Goal: Task Accomplishment & Management: Contribute content

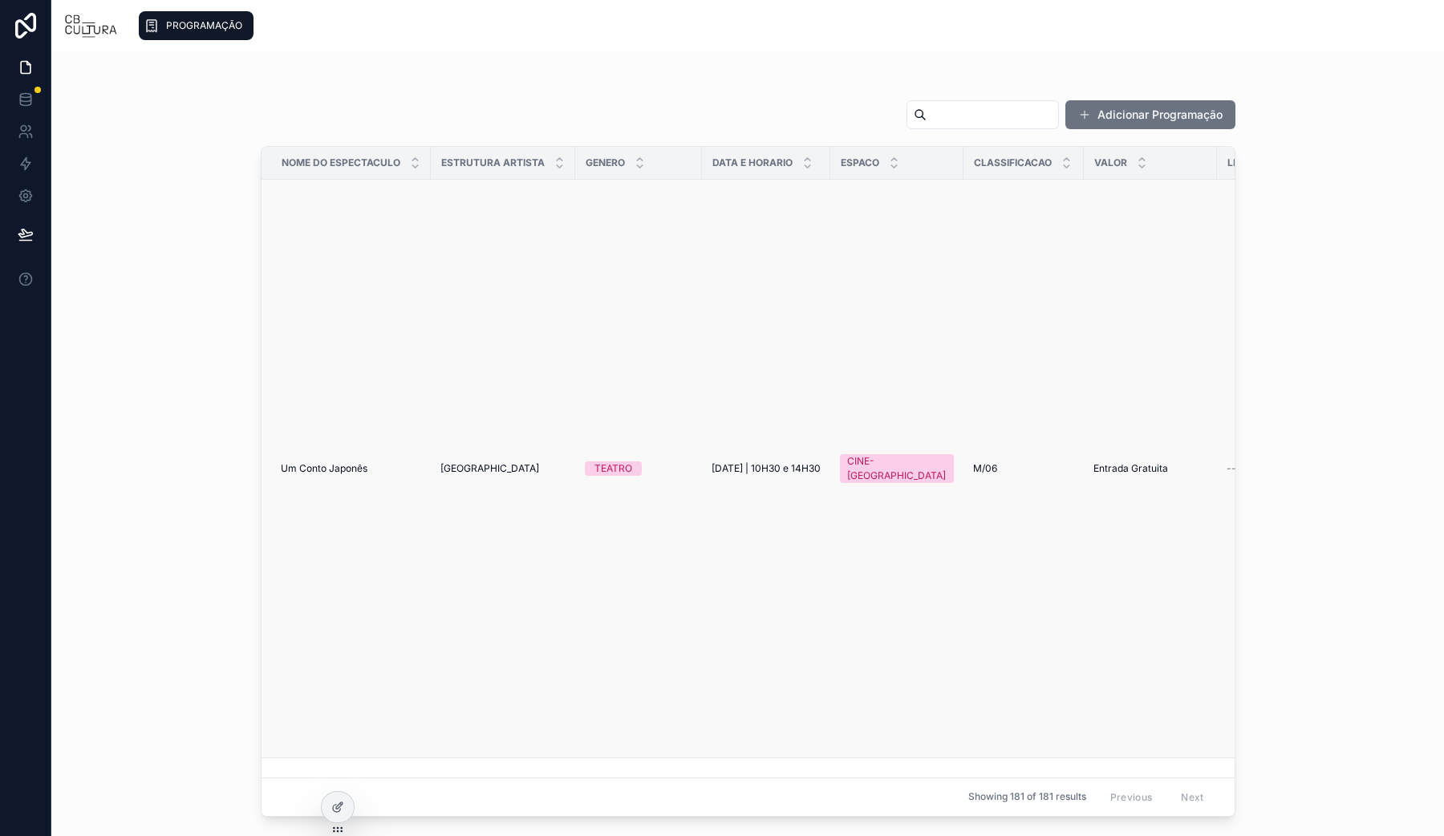
scroll to position [301, 0]
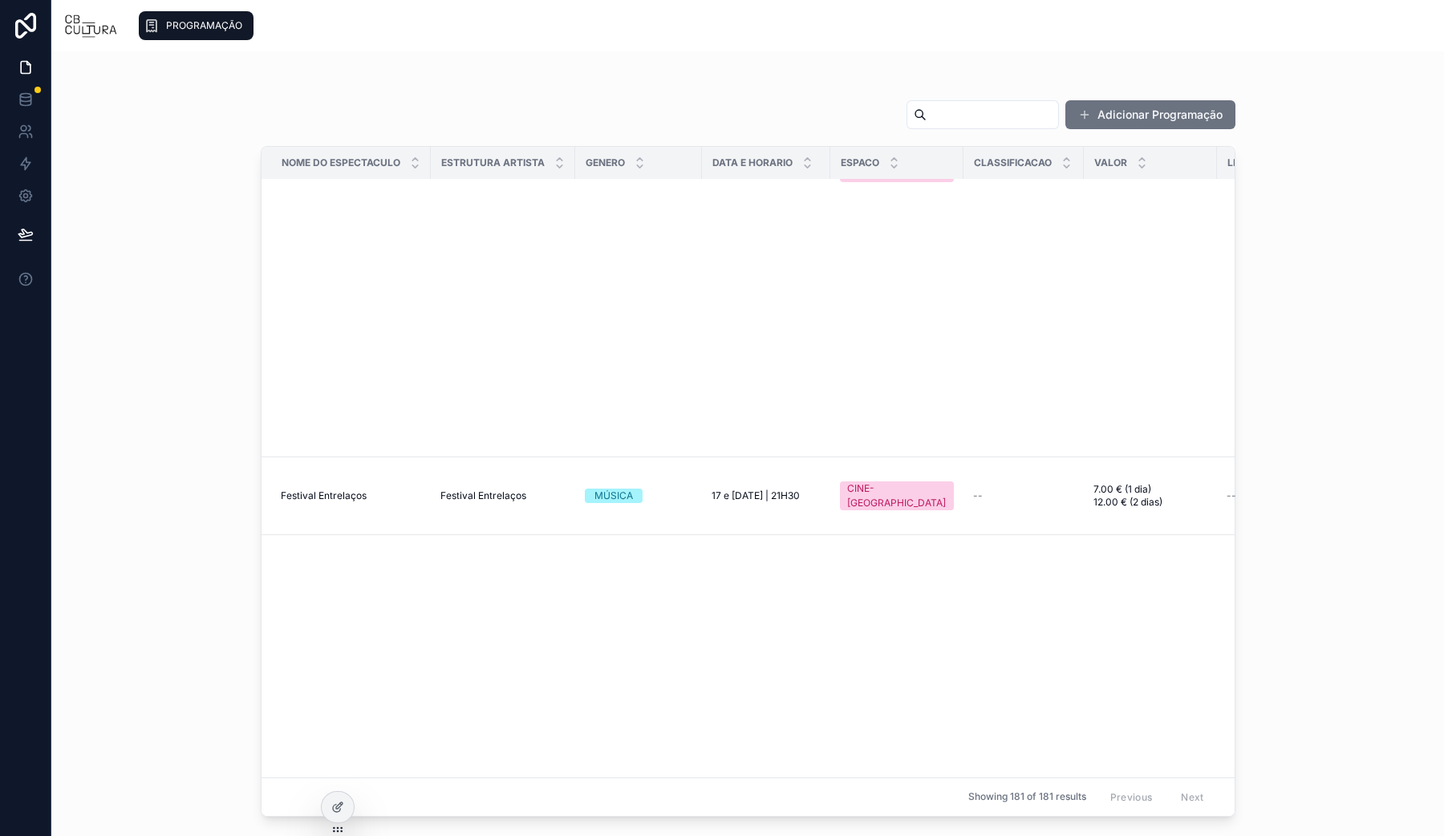
drag, startPoint x: 979, startPoint y: 128, endPoint x: 974, endPoint y: 118, distance: 10.8
click at [977, 125] on div at bounding box center [983, 114] width 152 height 29
click at [974, 118] on input "text" at bounding box center [993, 115] width 132 height 22
type input "*********"
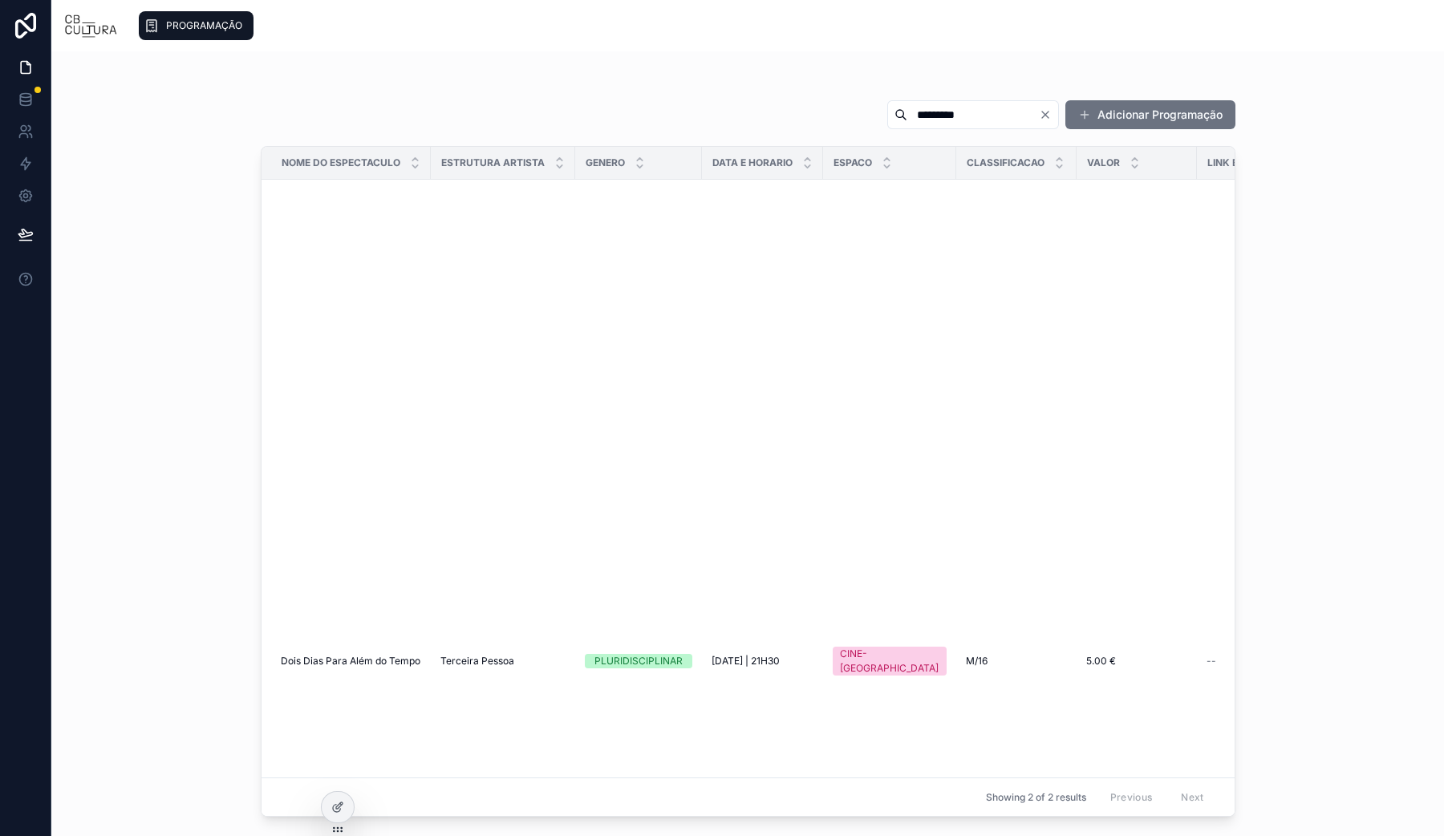
click at [363, 658] on span "Dois Dias Para Além do Tempo" at bounding box center [351, 661] width 140 height 13
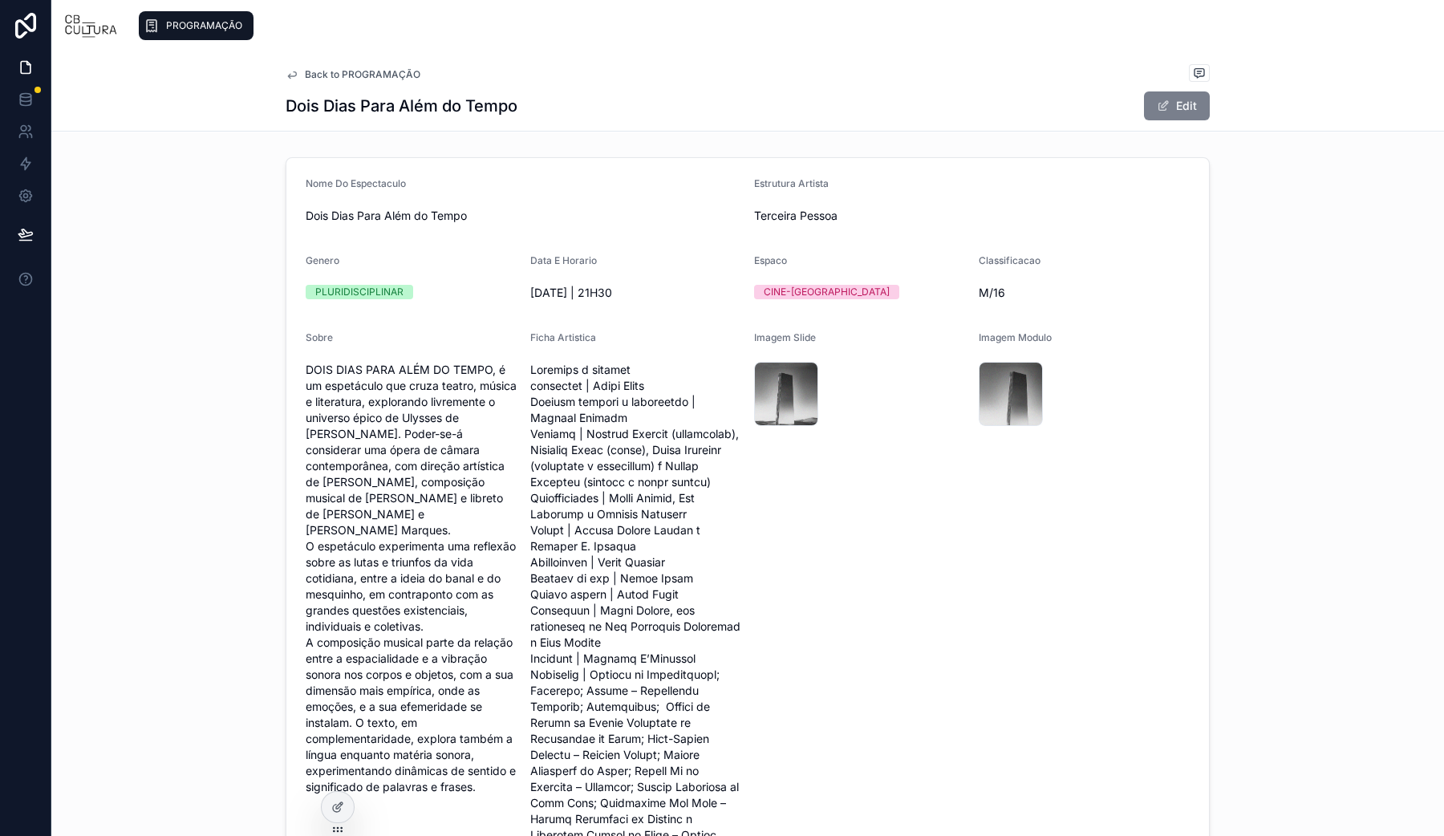
click at [1158, 102] on span at bounding box center [1163, 106] width 13 height 13
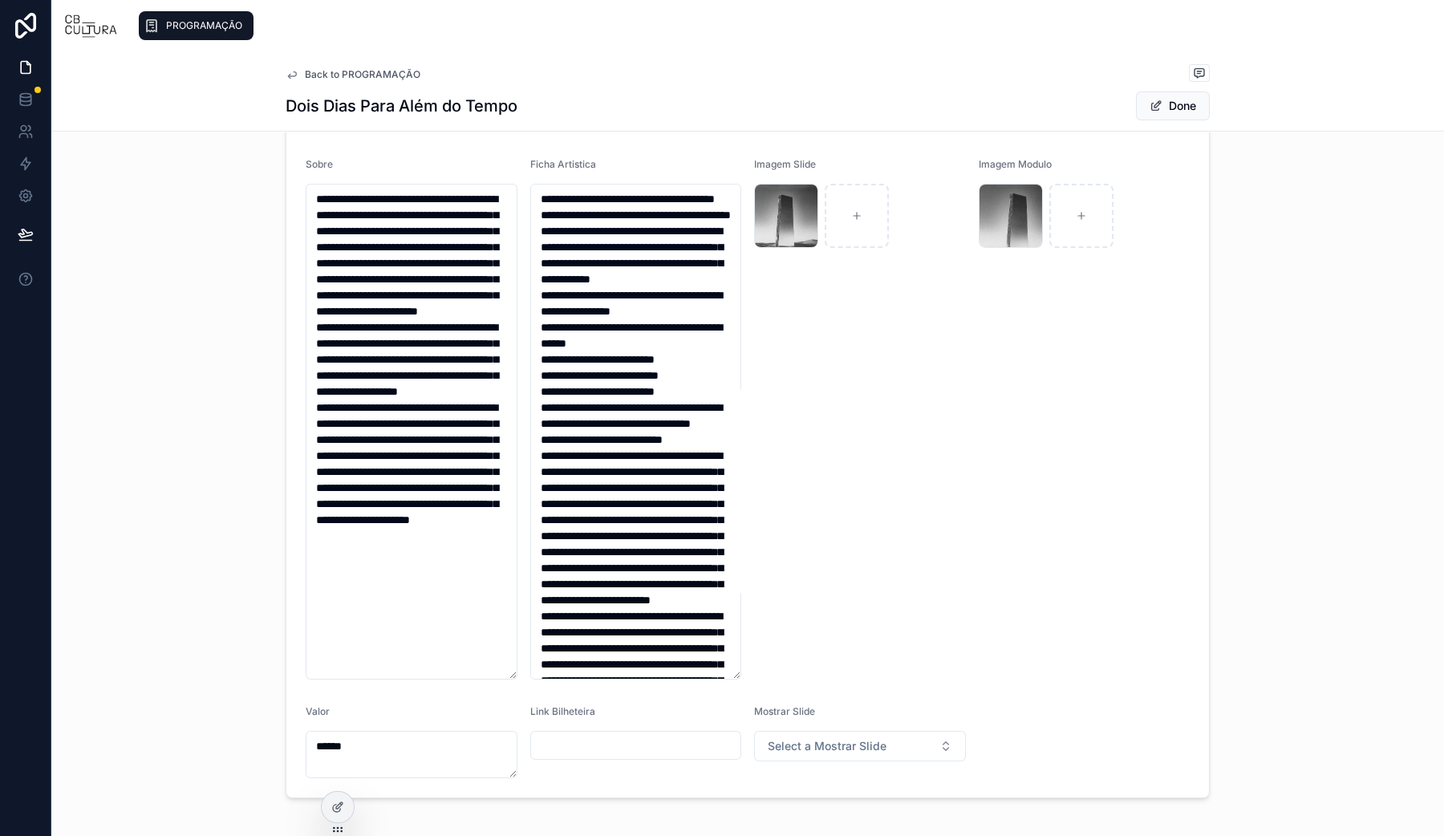
scroll to position [253, 0]
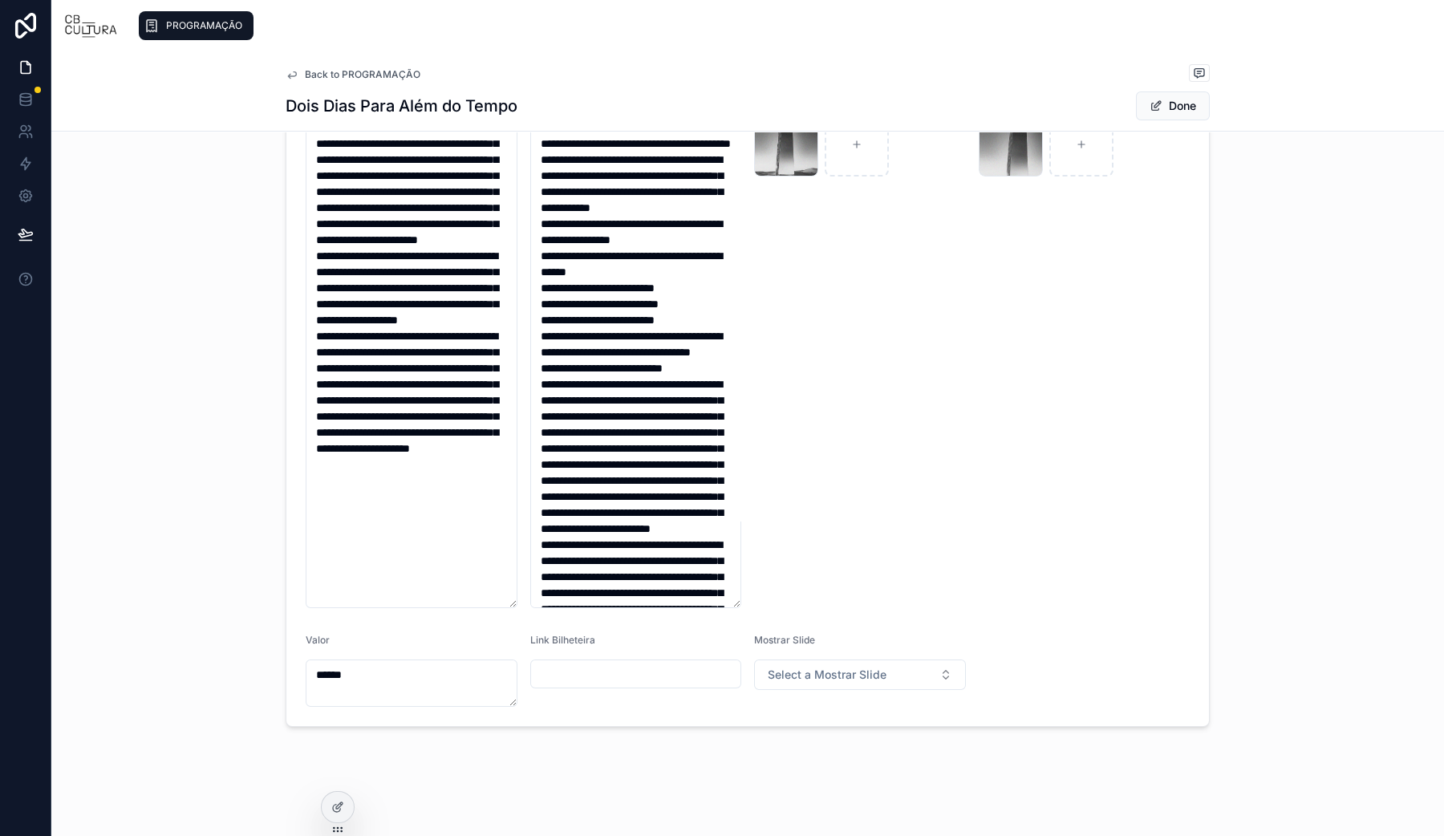
click at [608, 663] on input "text" at bounding box center [636, 674] width 210 height 22
paste input "**********"
type input "**********"
click at [1171, 102] on span "Done" at bounding box center [1173, 105] width 74 height 29
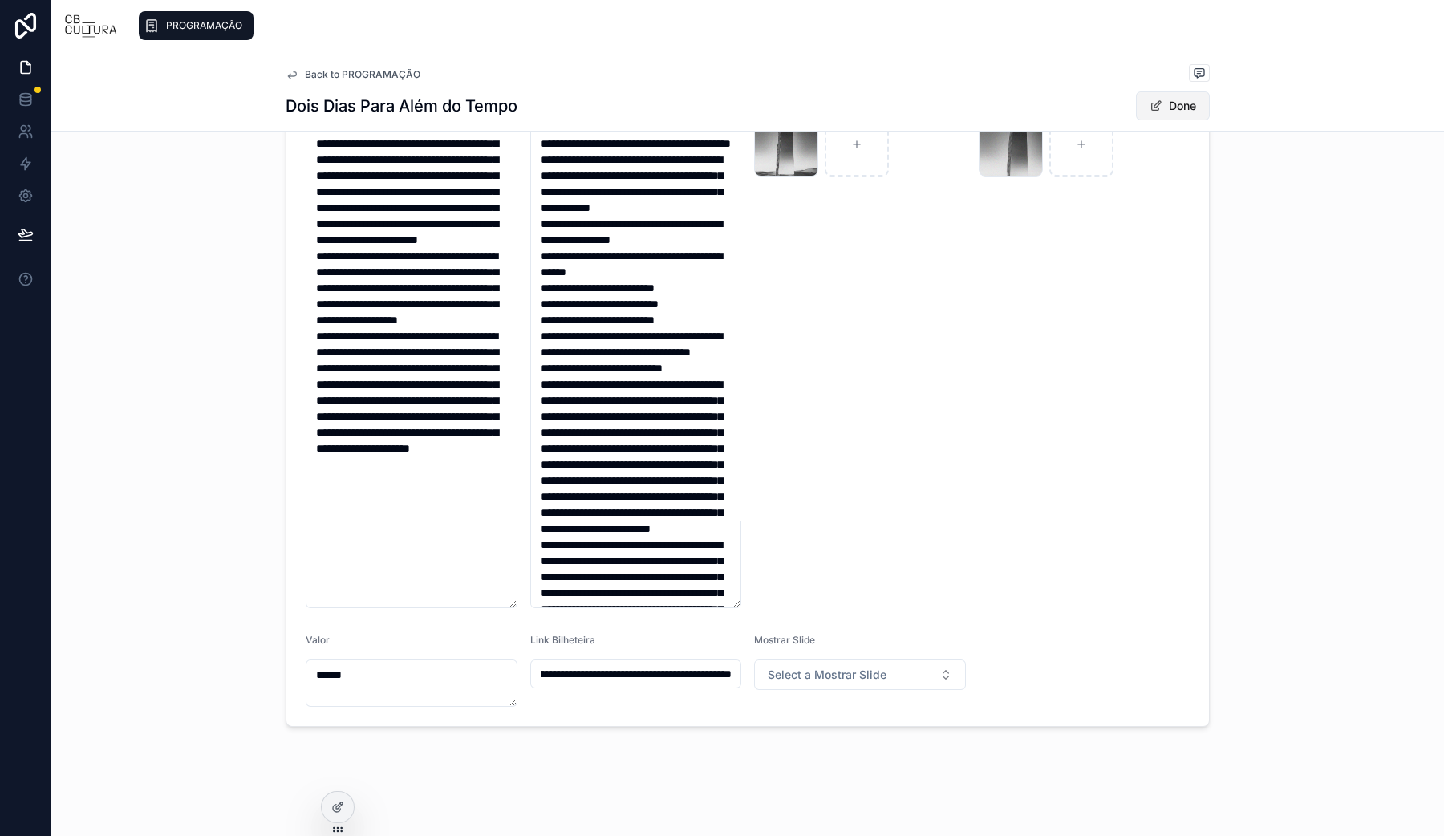
scroll to position [0, 0]
drag, startPoint x: 168, startPoint y: 28, endPoint x: 202, endPoint y: 2, distance: 43.5
click at [168, 27] on span "PROGRAMAÇÃO" at bounding box center [204, 25] width 76 height 13
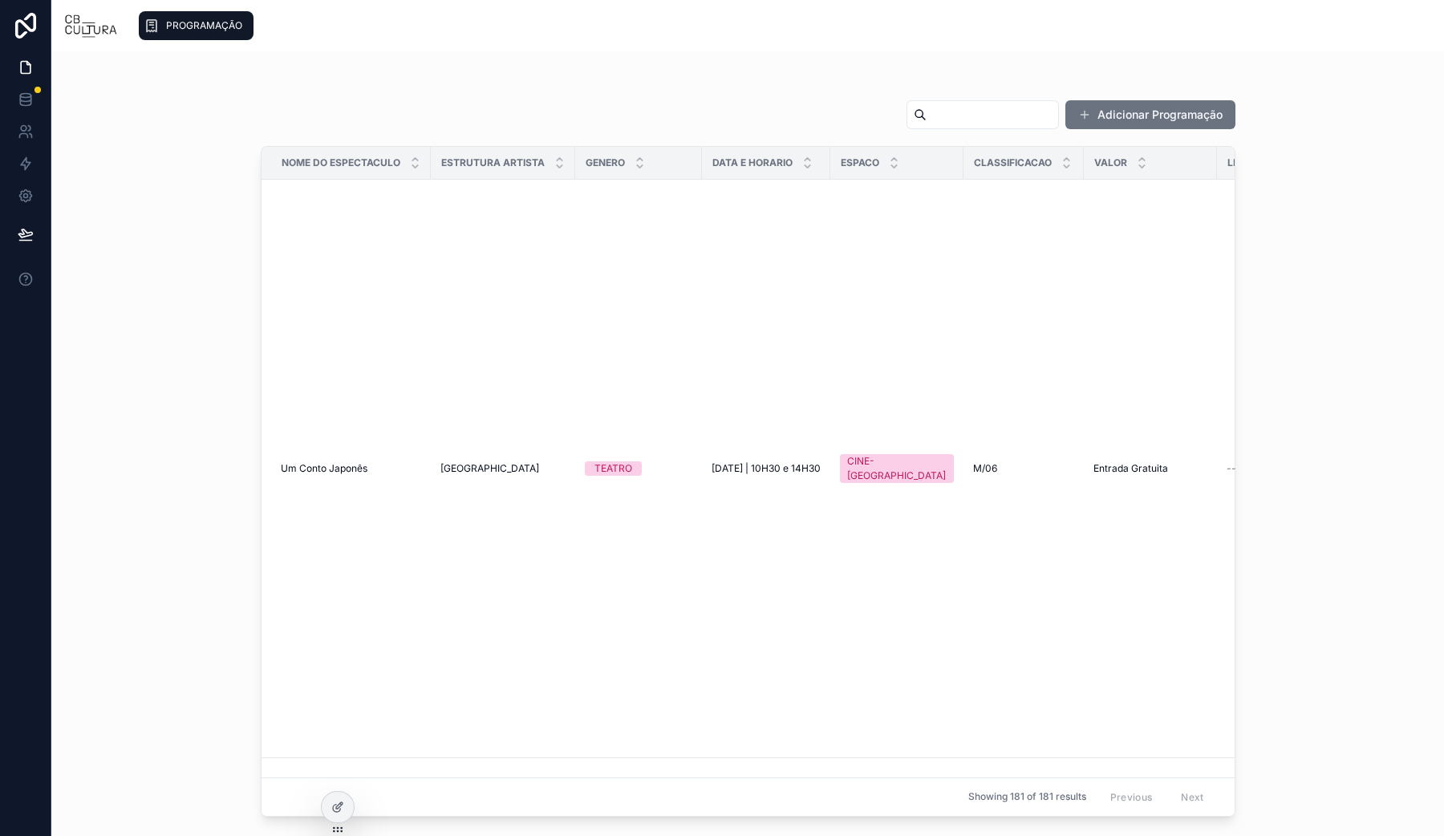
click at [993, 111] on input "text" at bounding box center [993, 115] width 132 height 22
type input "**********"
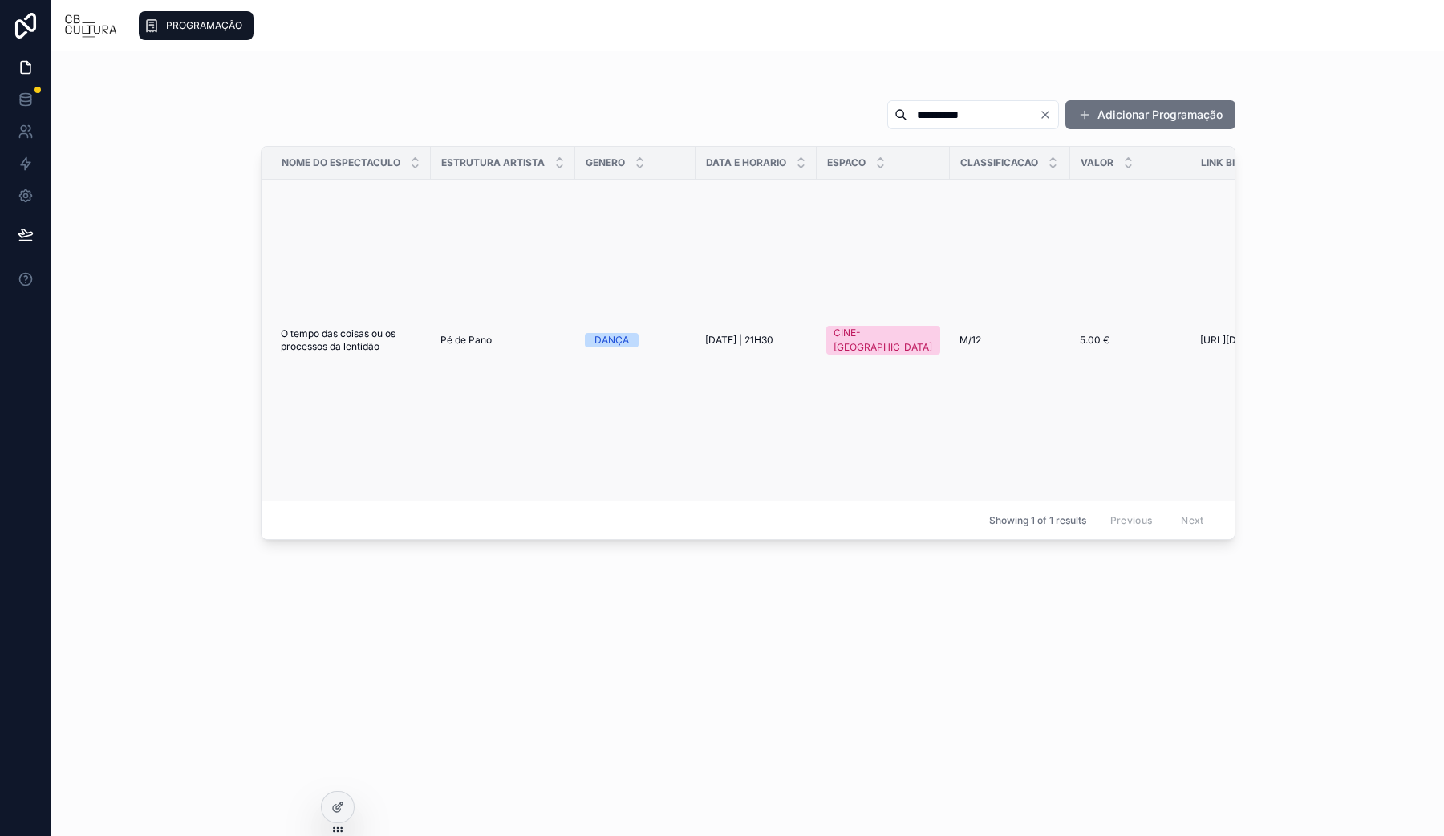
click at [356, 320] on td "O tempo das coisas ou os processos da lentidão O tempo das coisas ou os process…" at bounding box center [346, 341] width 169 height 322
click at [342, 348] on span "O tempo das coisas ou os processos da lentidão" at bounding box center [351, 340] width 140 height 26
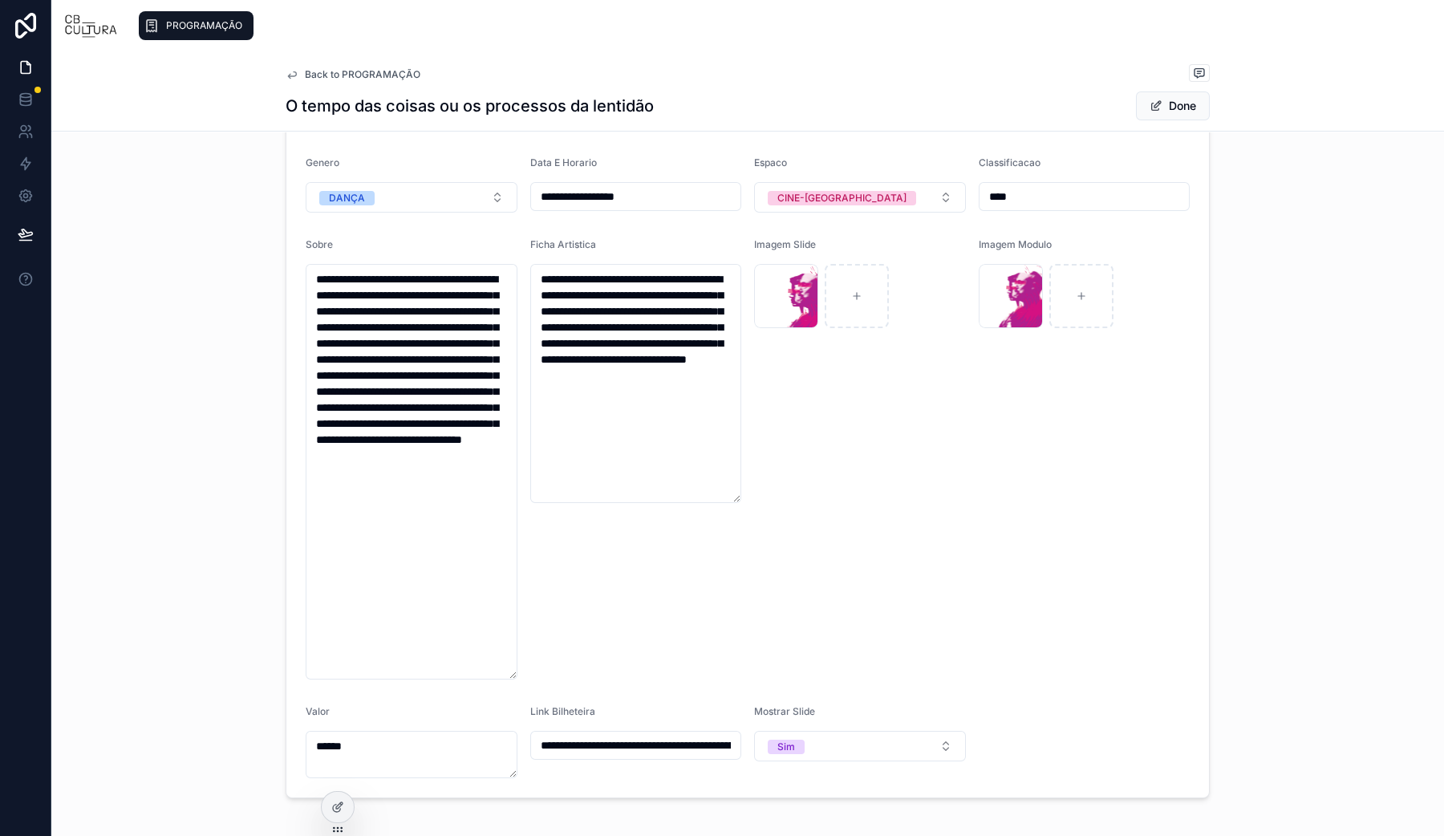
scroll to position [172, 0]
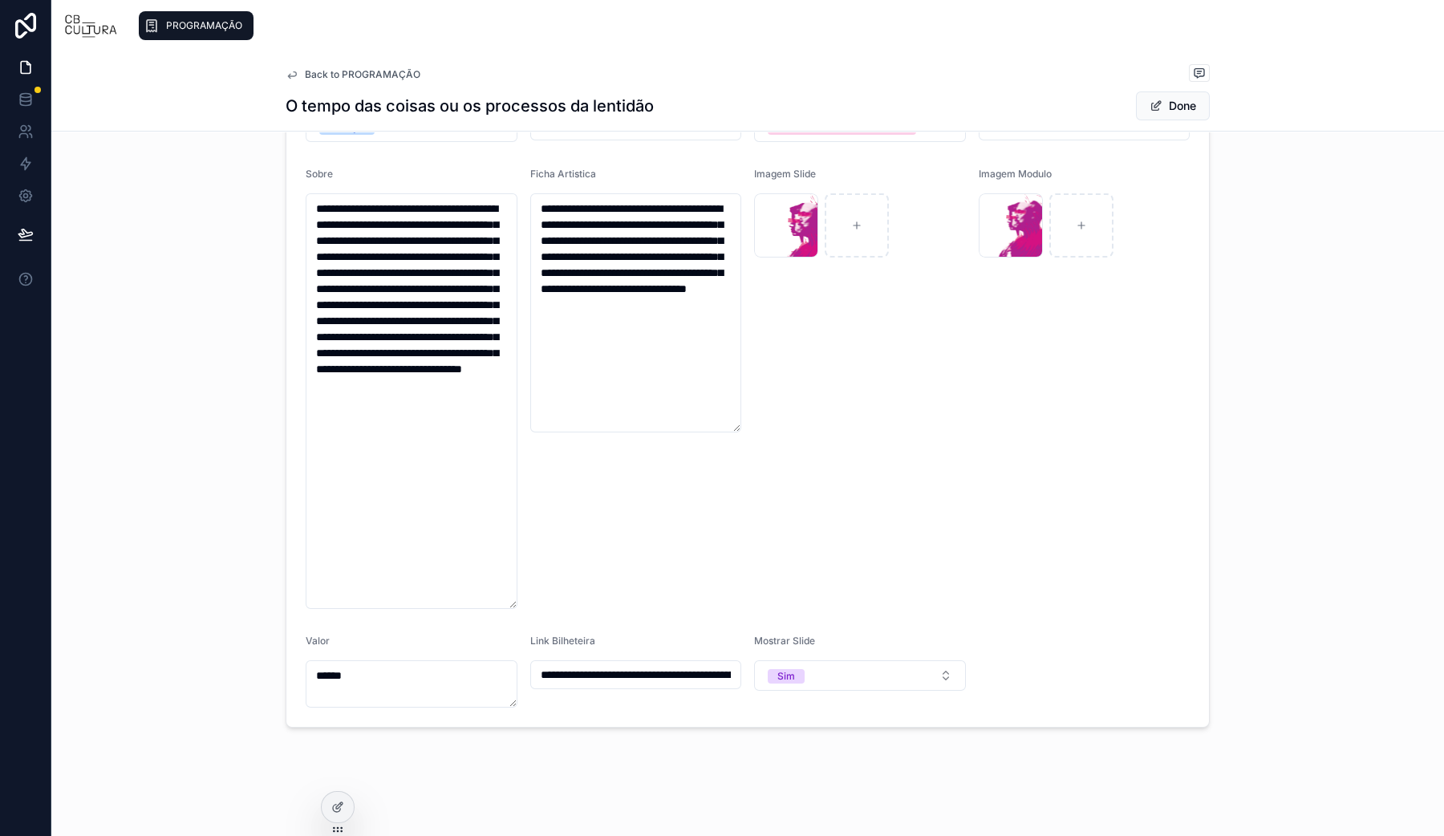
click at [209, 28] on span "PROGRAMAÇÃO" at bounding box center [204, 25] width 76 height 13
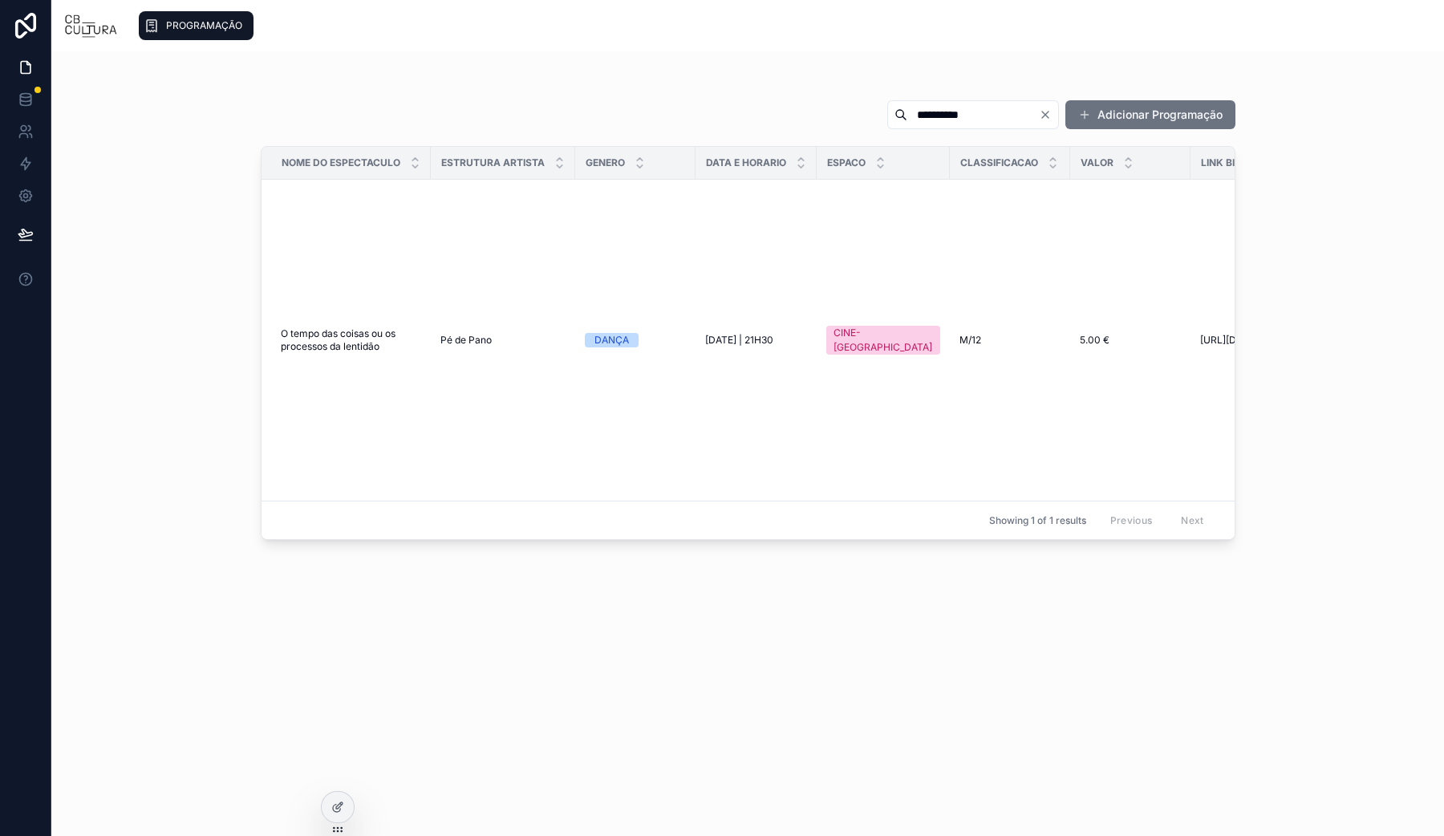
scroll to position [0, 733]
